Goal: Navigation & Orientation: Find specific page/section

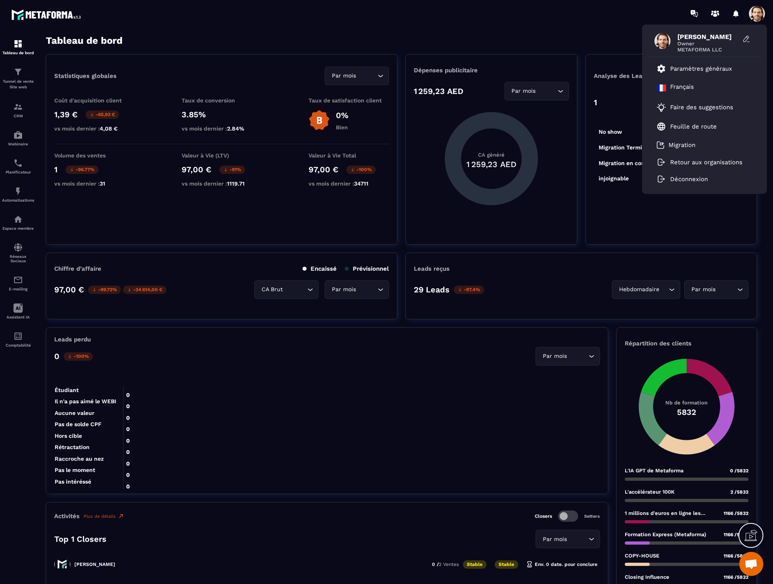
click at [531, 7] on div "[PERSON_NAME] Owner METAFORMA LLC Paramètres généraux Français Faire des sugges…" at bounding box center [433, 13] width 679 height 27
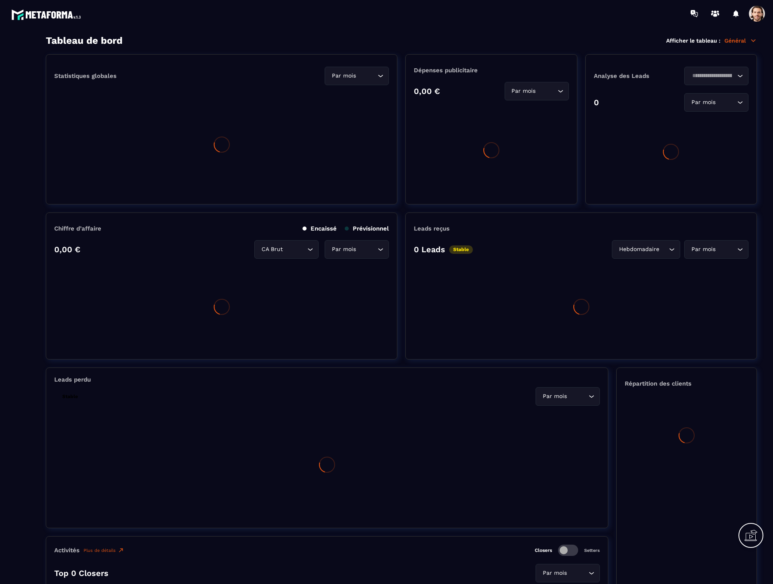
click at [758, 14] on span at bounding box center [757, 14] width 16 height 16
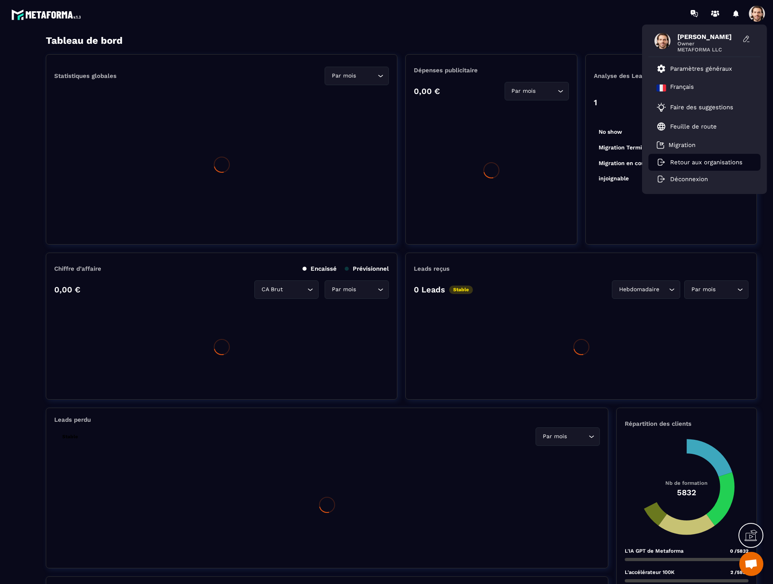
click at [716, 160] on p "Retour aux organisations" at bounding box center [706, 162] width 72 height 7
